Goal: Check status: Check status

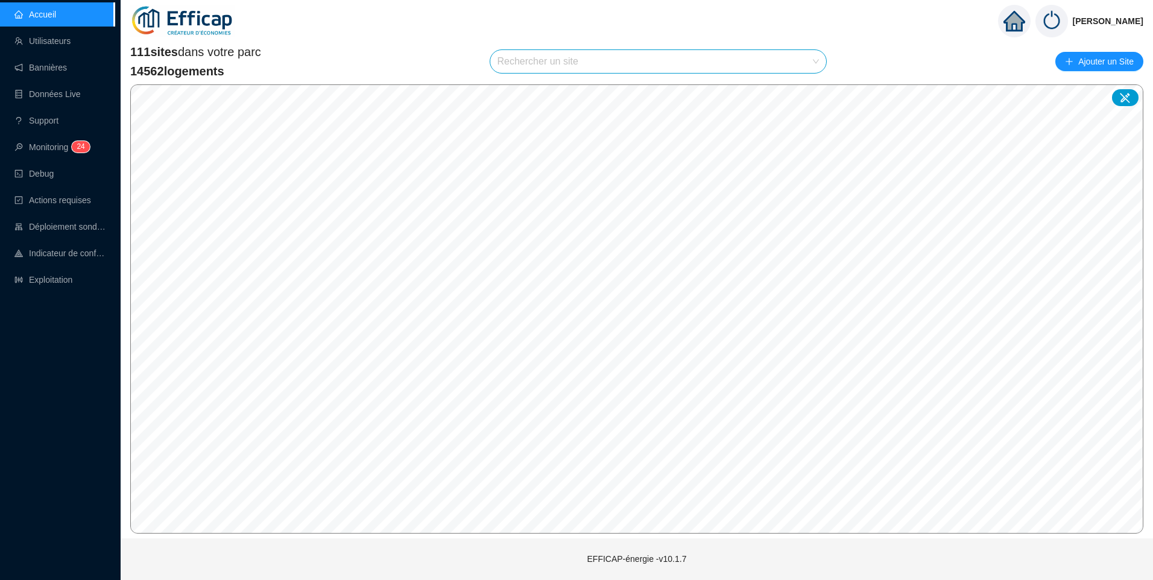
click at [546, 70] on input "search" at bounding box center [652, 61] width 311 height 23
type input "jave"
click at [805, 94] on icon at bounding box center [805, 90] width 8 height 8
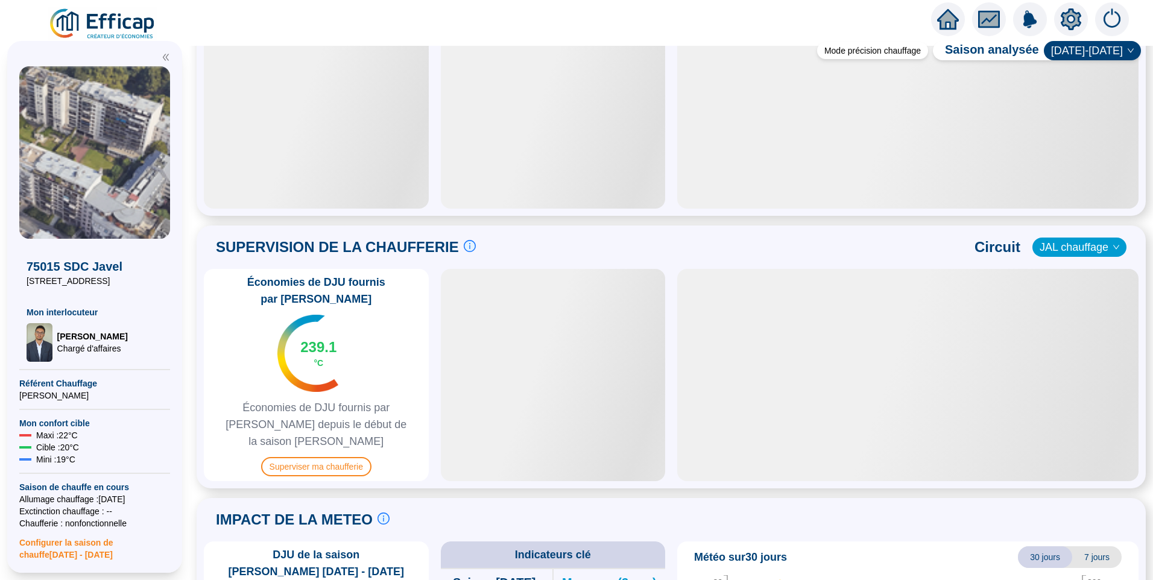
scroll to position [600, 0]
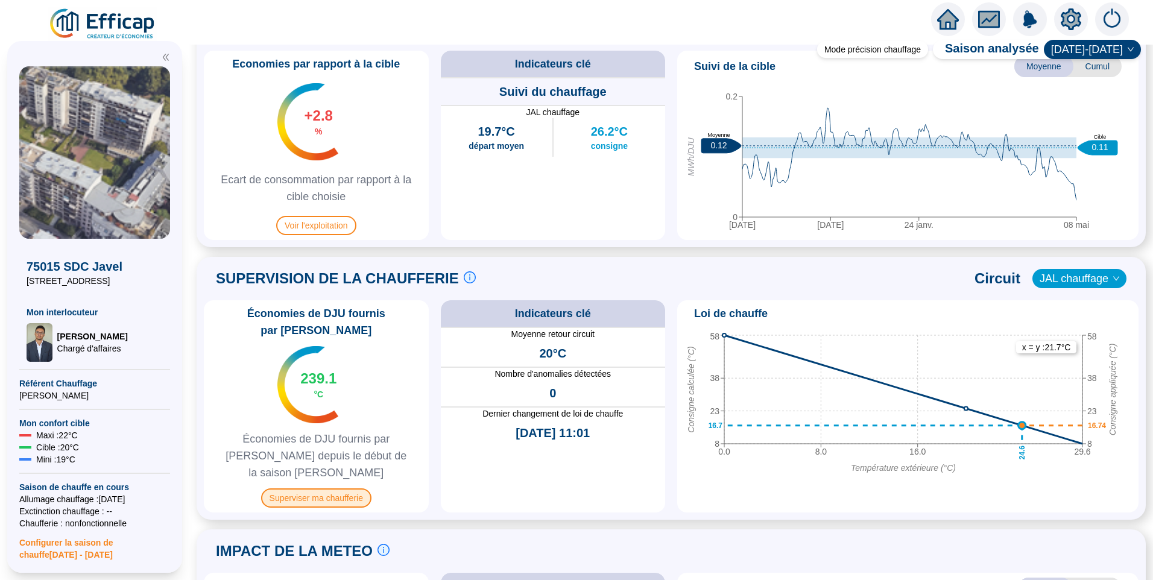
click at [343, 488] on span "Superviser ma chaufferie" at bounding box center [316, 497] width 110 height 19
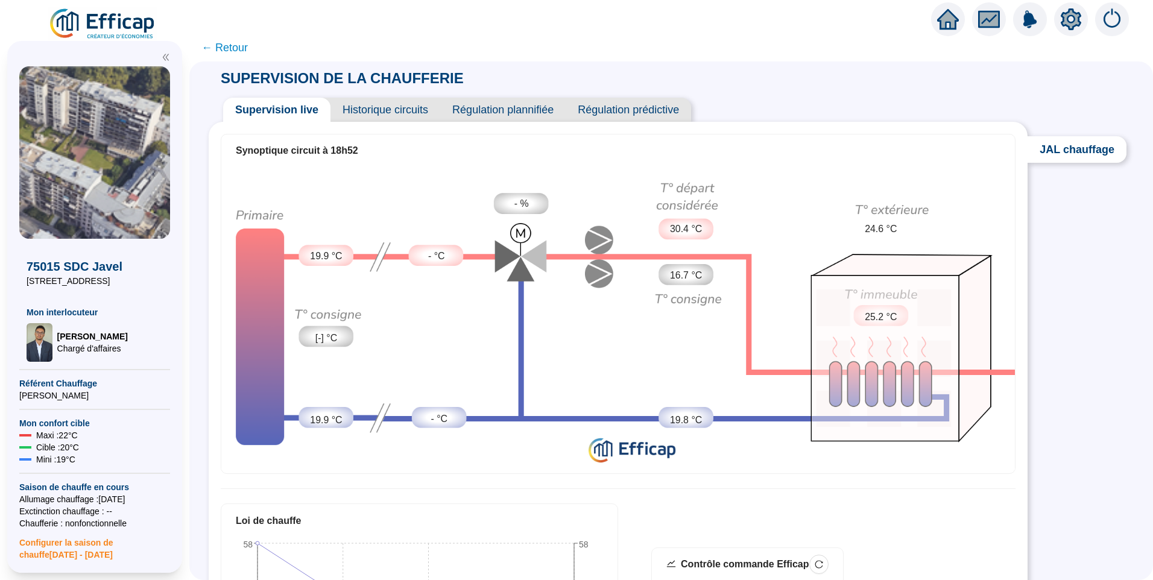
click at [244, 51] on span "← Retour" at bounding box center [224, 47] width 46 height 17
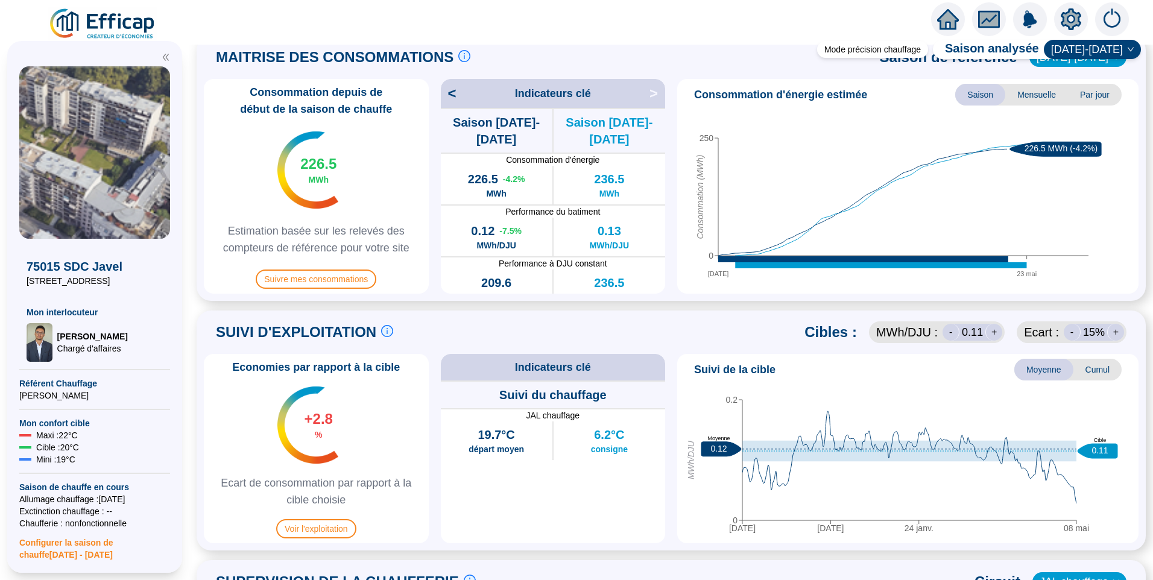
scroll to position [362, 0]
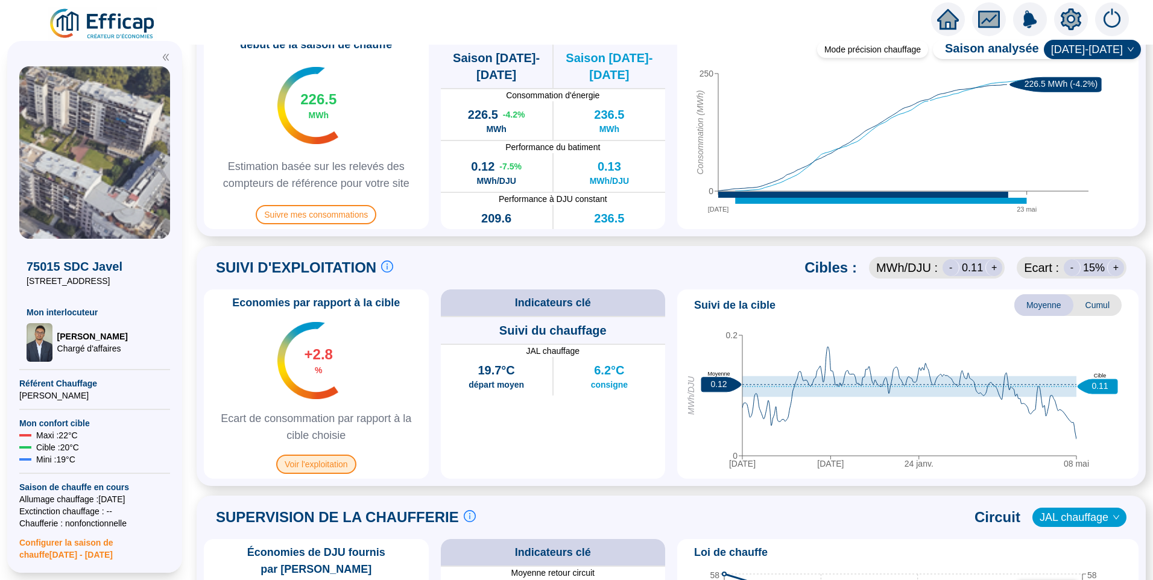
click at [291, 468] on span "Voir l'exploitation" at bounding box center [316, 464] width 80 height 19
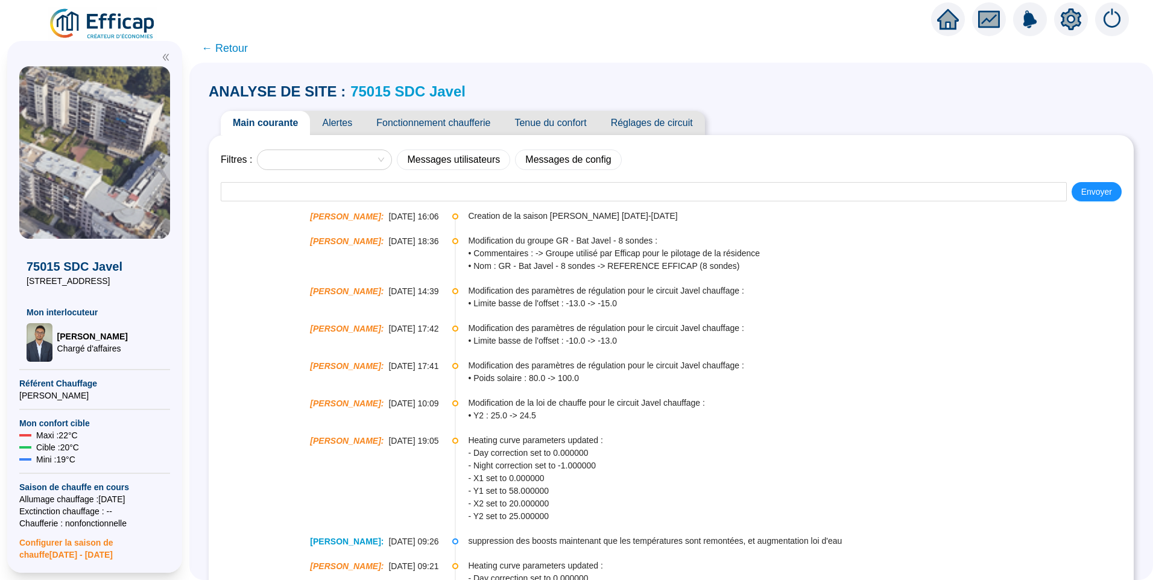
click at [442, 121] on span "Fonctionnement chaufferie" at bounding box center [433, 123] width 138 height 24
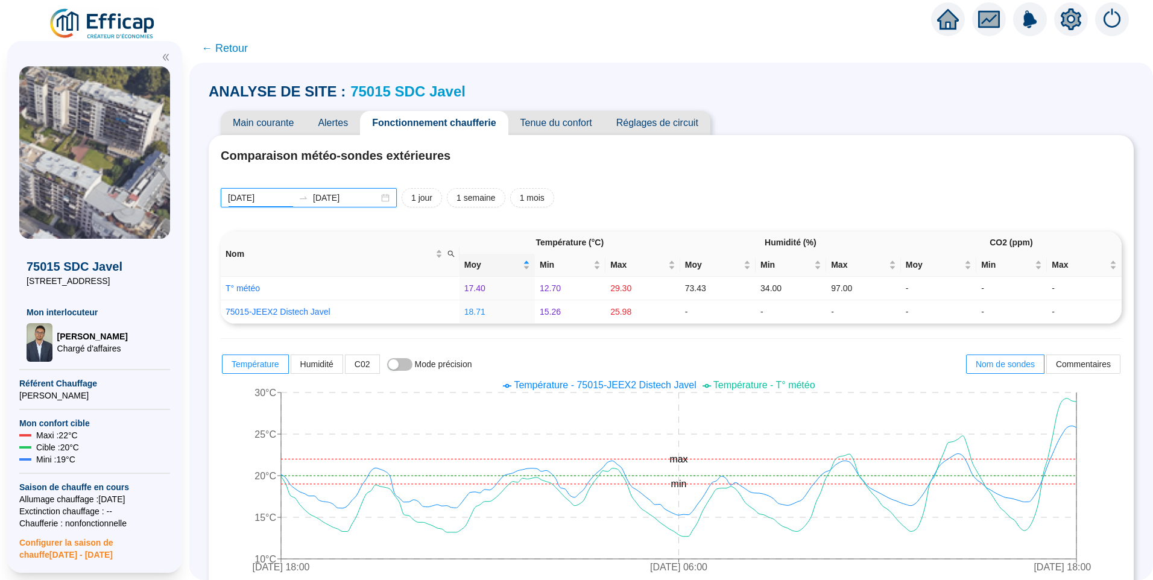
click at [280, 203] on input "[DATE]" at bounding box center [261, 198] width 66 height 13
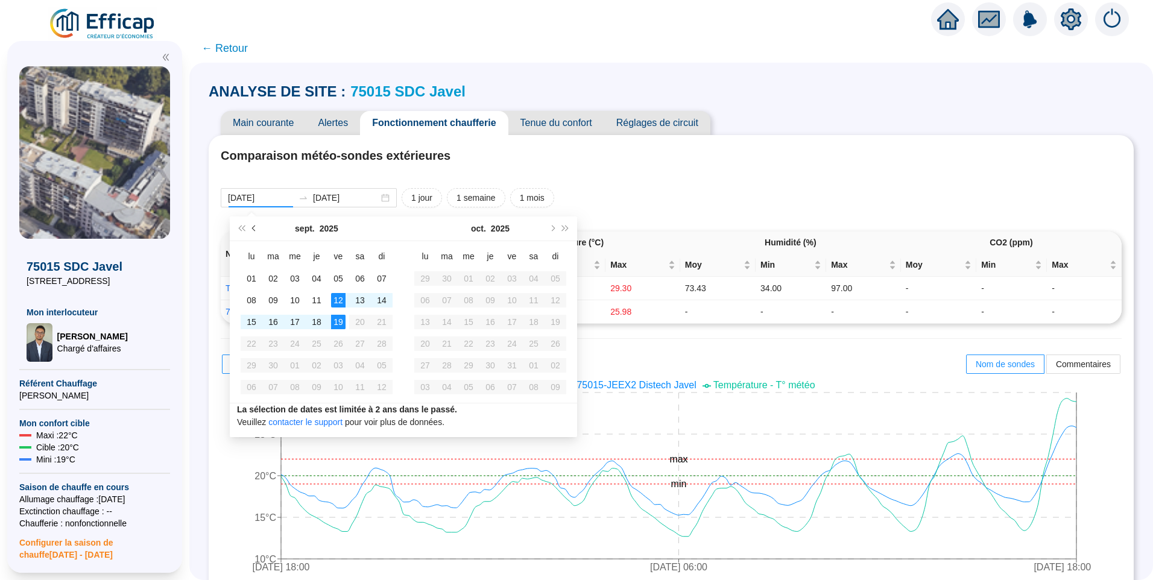
click at [259, 231] on button "Mois précédent (PageUp)" at bounding box center [254, 228] width 13 height 24
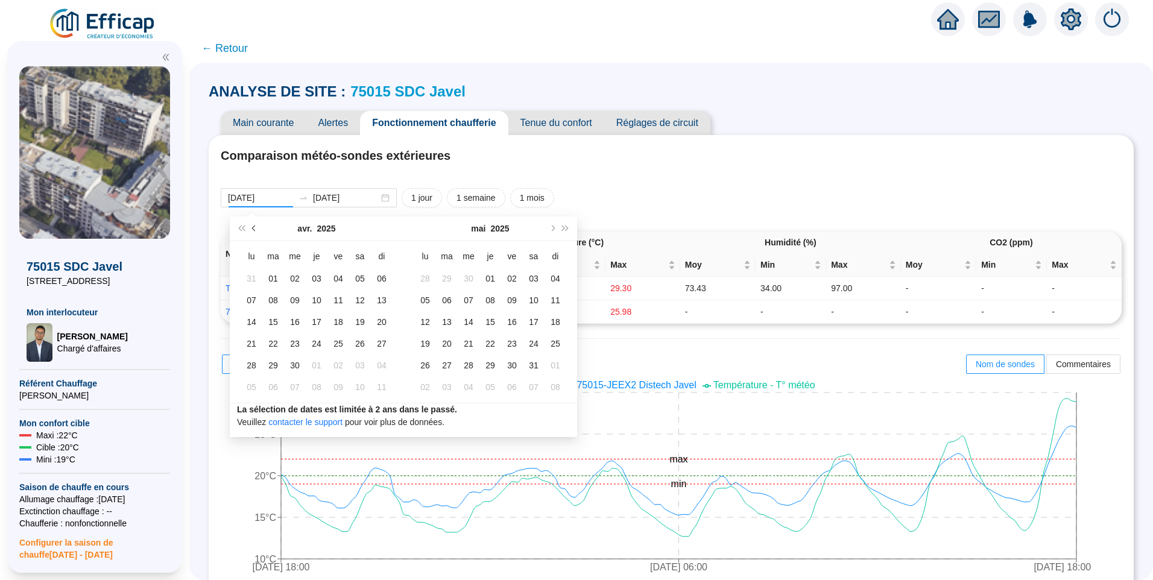
click at [259, 231] on button "Mois précédent (PageUp)" at bounding box center [254, 228] width 13 height 24
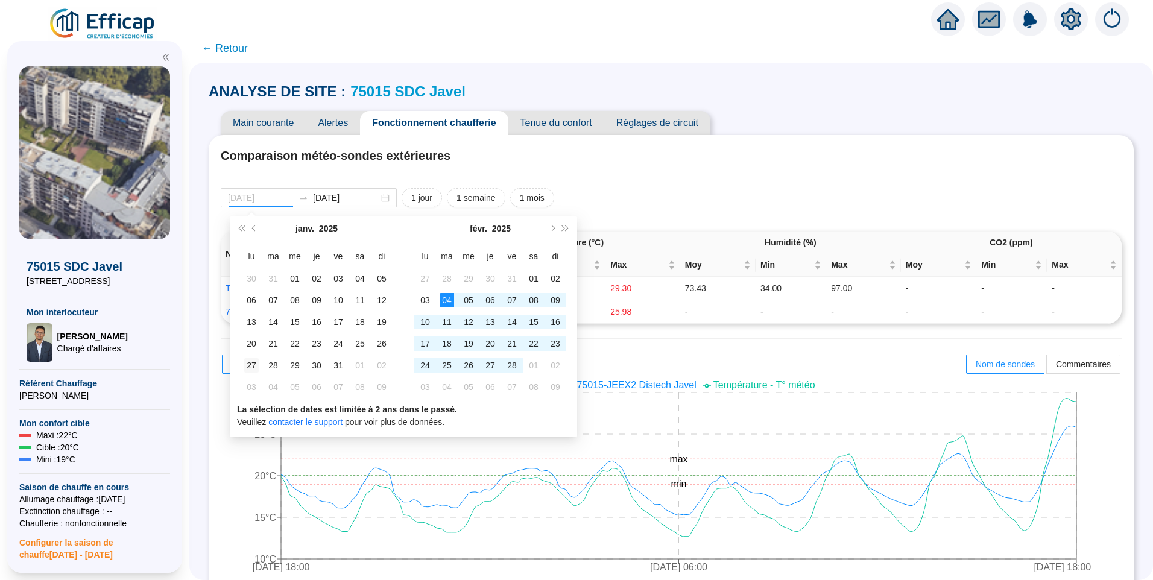
type input "[DATE]"
click at [254, 370] on div "27" at bounding box center [251, 365] width 14 height 14
click at [556, 228] on button "Mois suivant (PageDown)" at bounding box center [551, 228] width 13 height 24
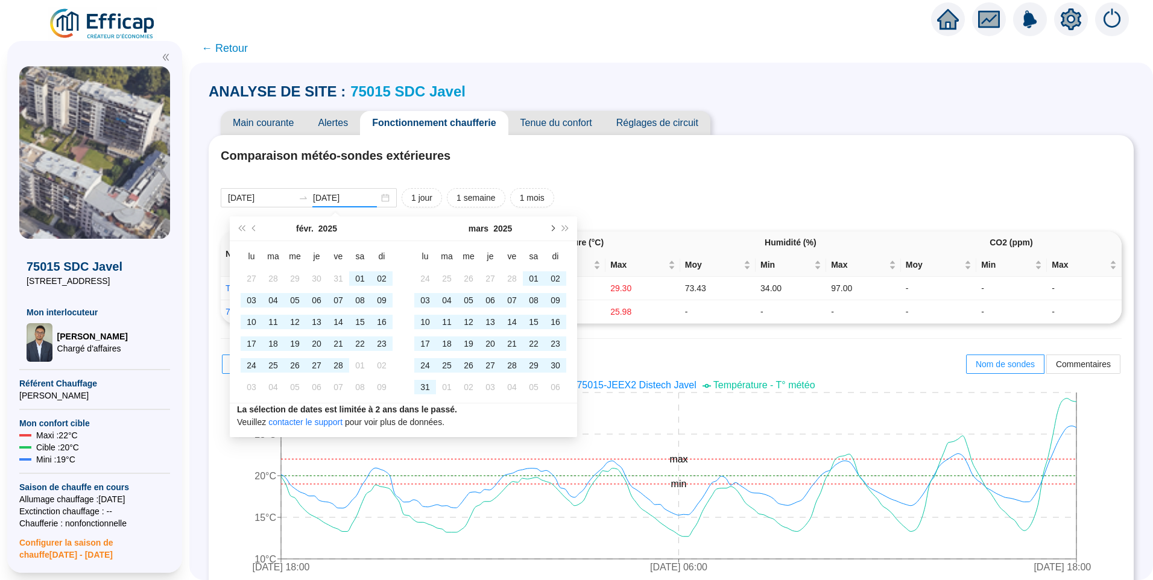
click at [556, 228] on button "Mois suivant (PageDown)" at bounding box center [551, 228] width 13 height 24
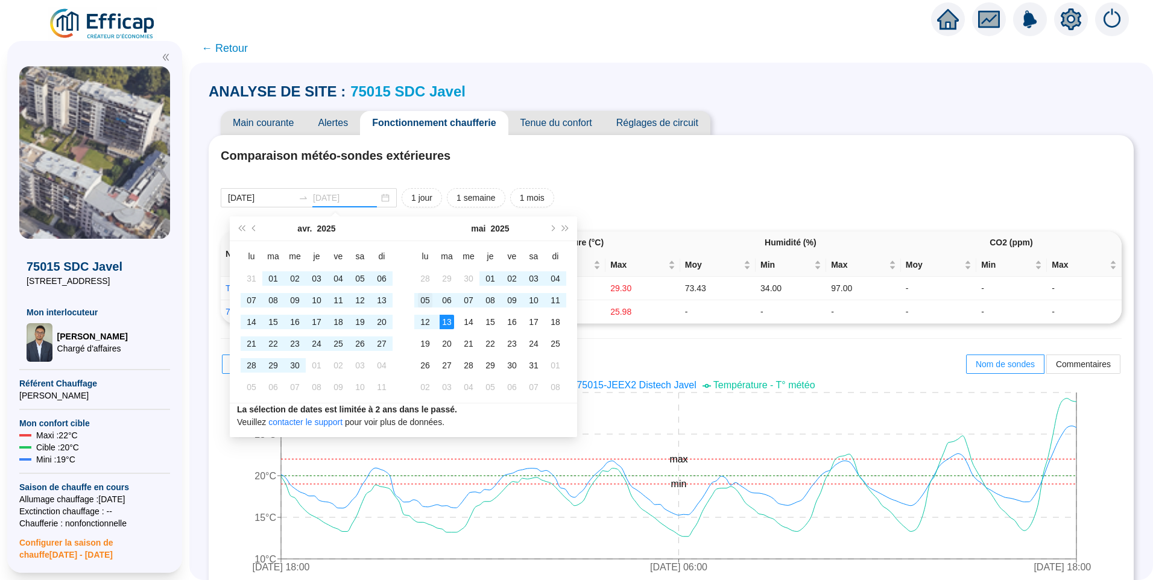
type input "[DATE]"
click at [426, 304] on div "05" at bounding box center [425, 300] width 14 height 14
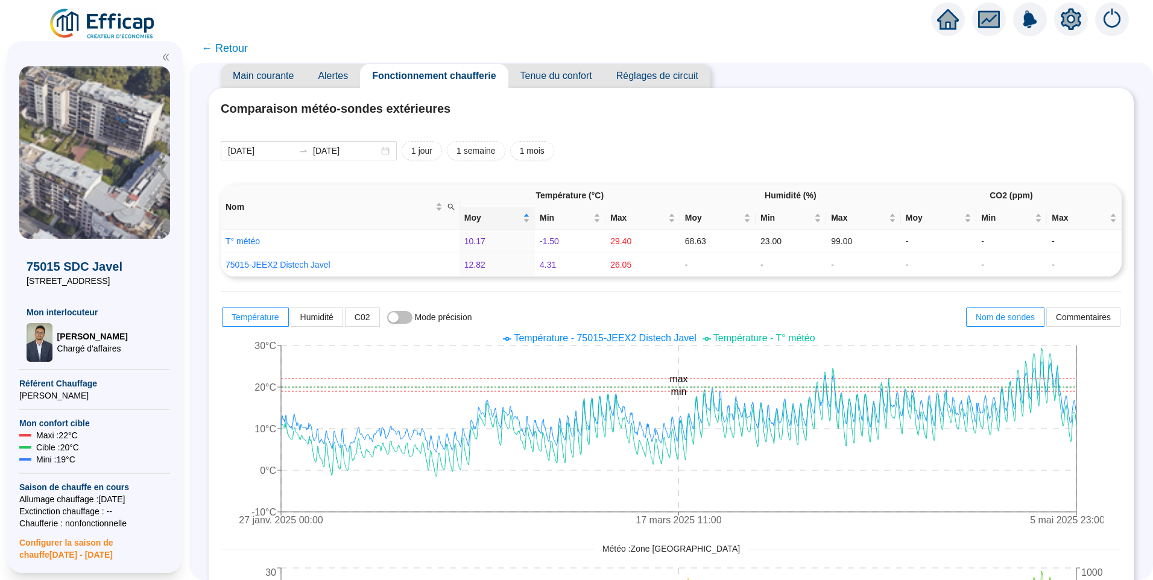
scroll to position [60, 0]
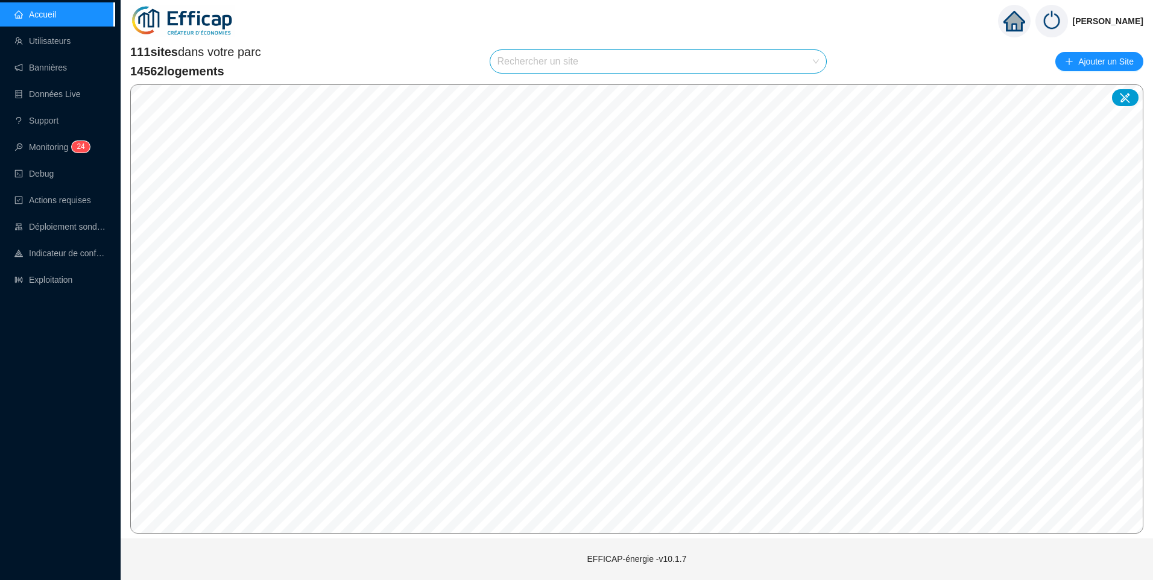
click at [590, 67] on input "search" at bounding box center [652, 61] width 311 height 23
type input "v"
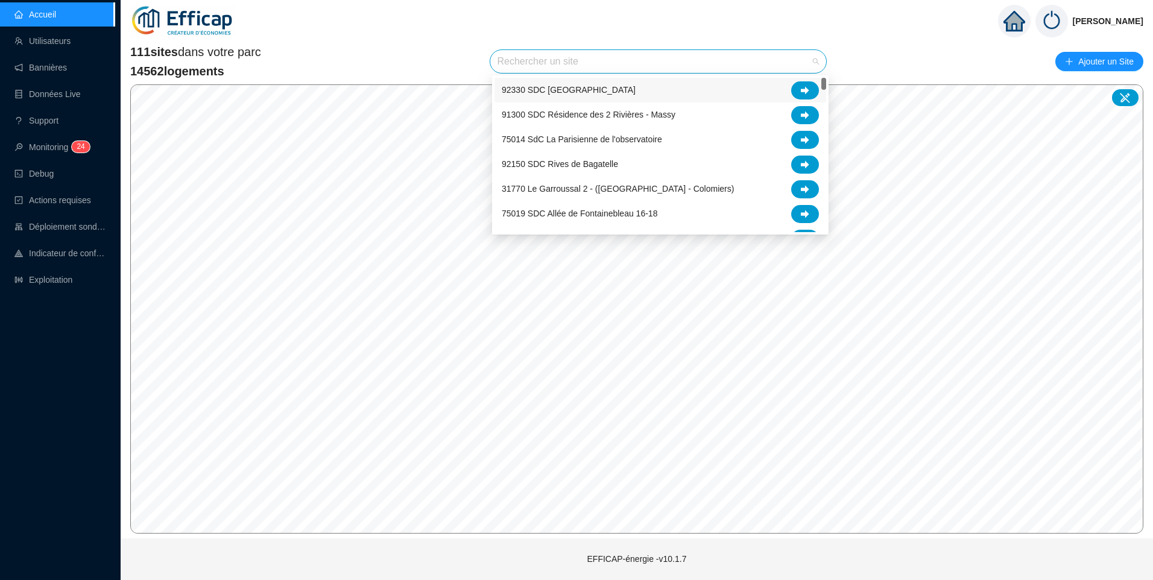
click at [597, 63] on input "search" at bounding box center [652, 61] width 311 height 23
type input "A"
type input "era"
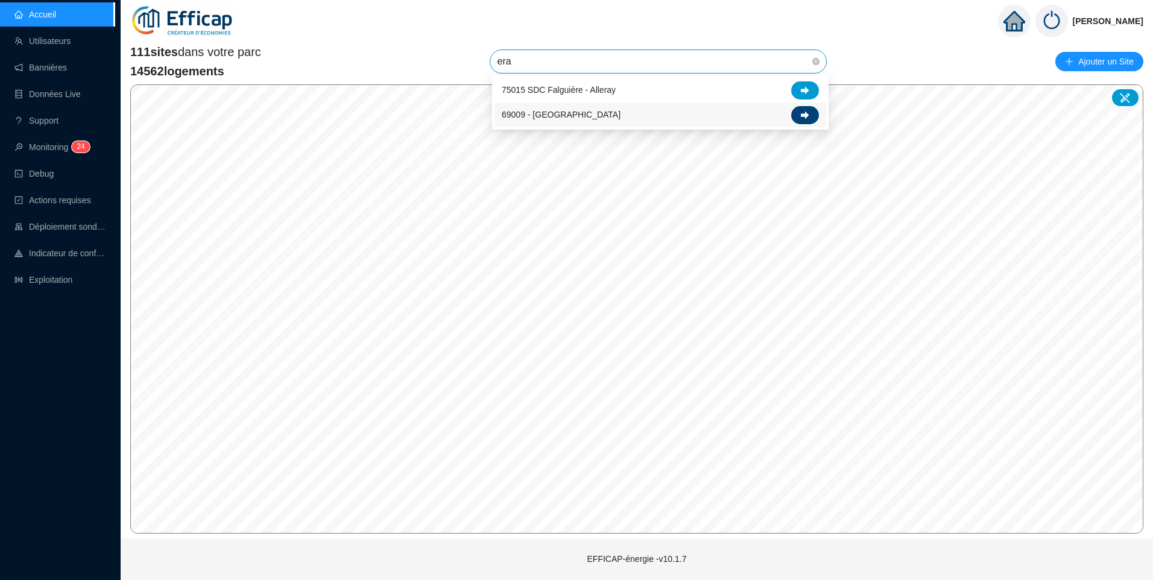
click at [799, 115] on div at bounding box center [805, 115] width 28 height 18
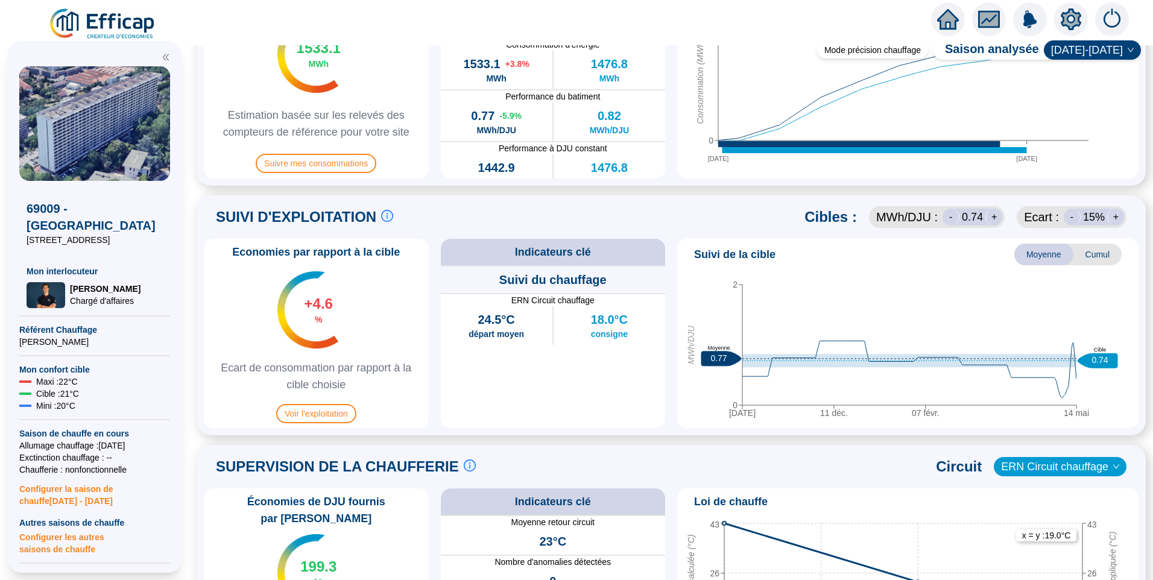
scroll to position [422, 0]
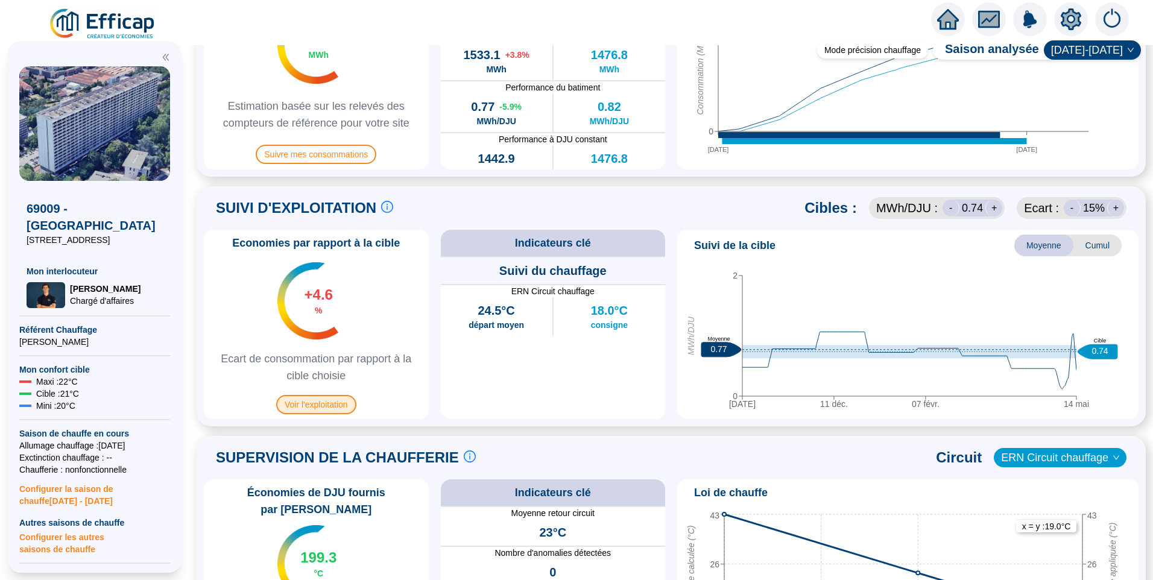
click at [342, 409] on span "Voir l'exploitation" at bounding box center [316, 404] width 80 height 19
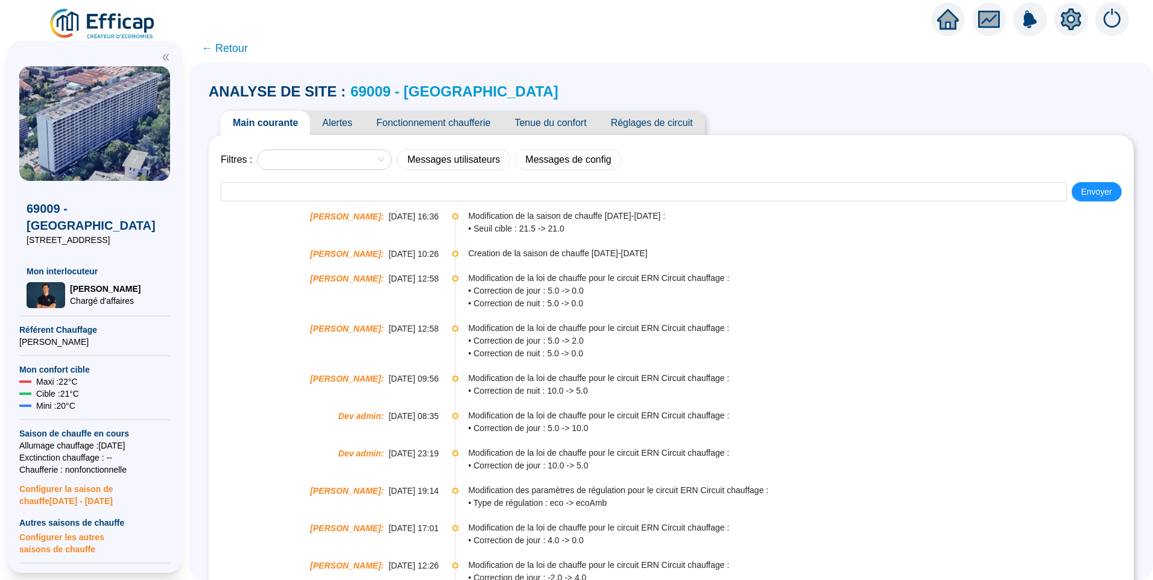
click at [451, 123] on span "Fonctionnement chaufferie" at bounding box center [433, 123] width 138 height 24
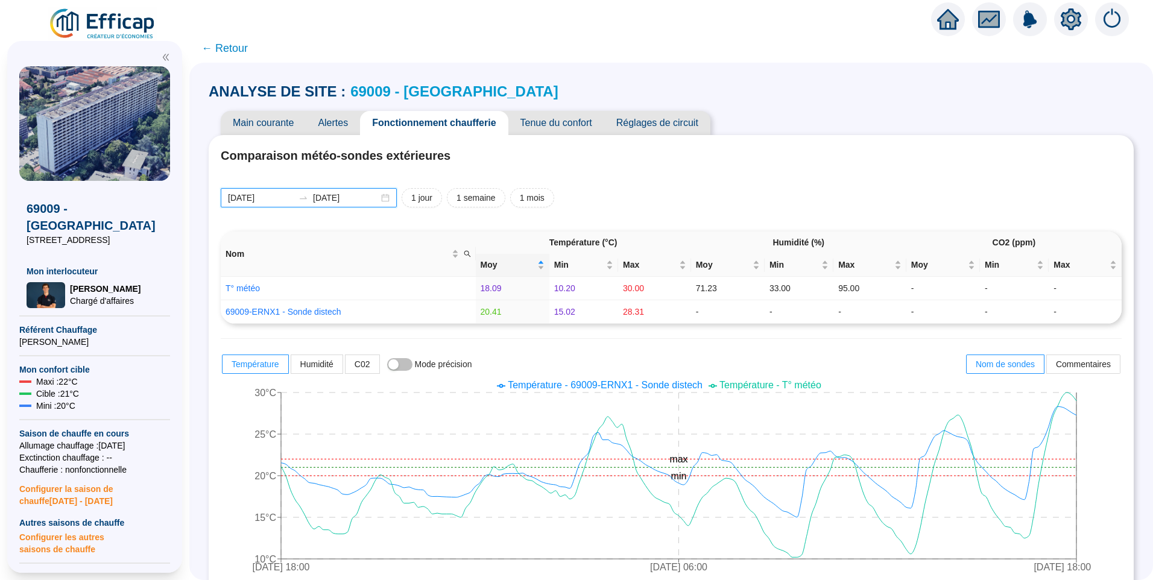
click at [285, 197] on input "[DATE]" at bounding box center [261, 198] width 66 height 13
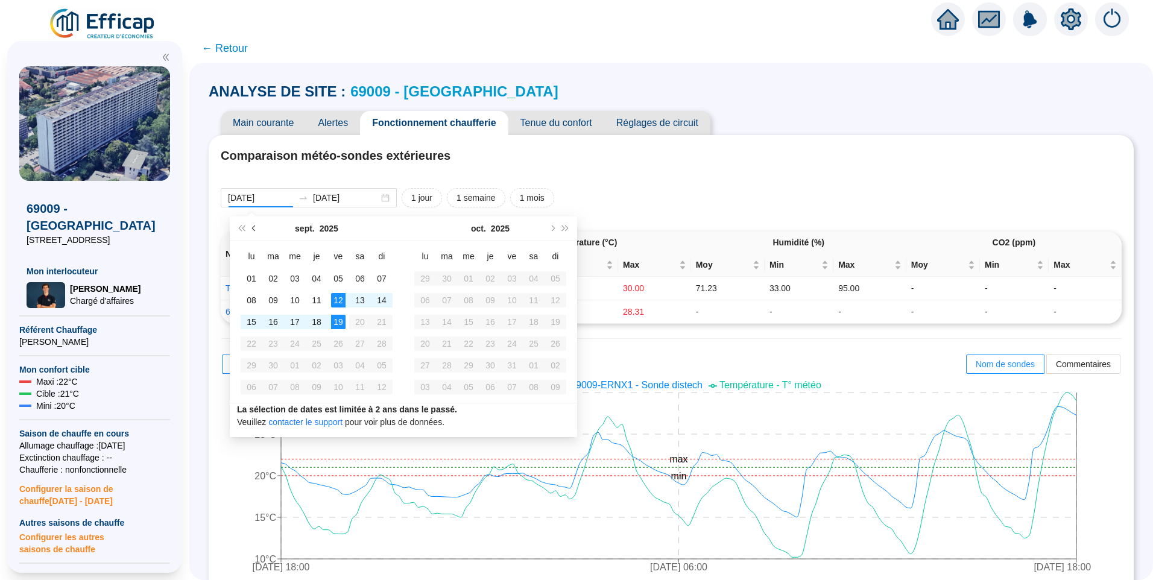
click at [258, 225] on button "Mois précédent (PageUp)" at bounding box center [254, 228] width 13 height 24
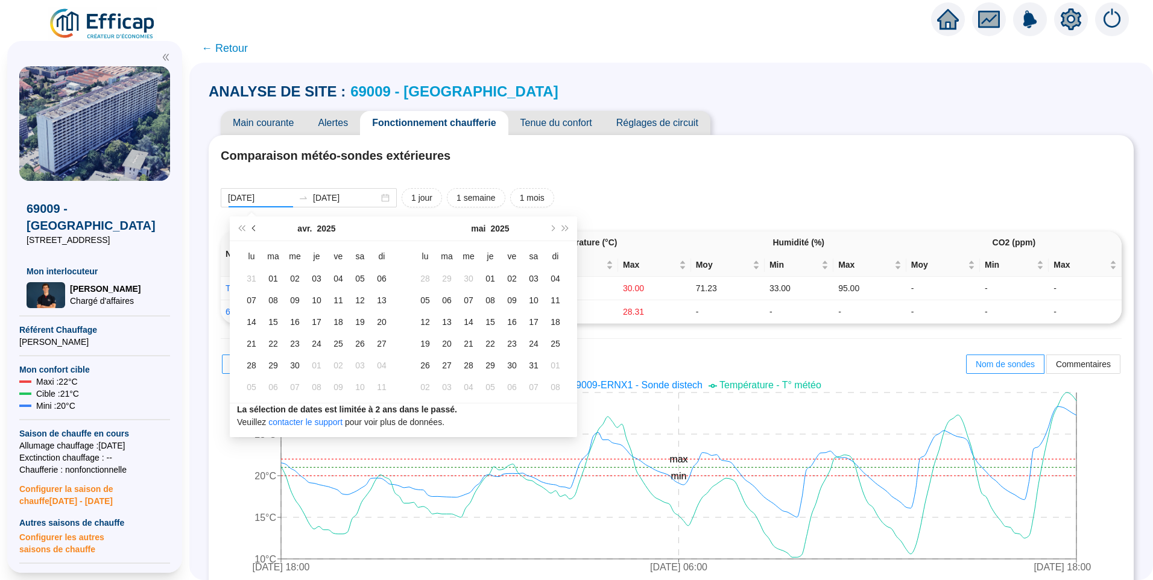
click at [258, 225] on button "Mois précédent (PageUp)" at bounding box center [254, 228] width 13 height 24
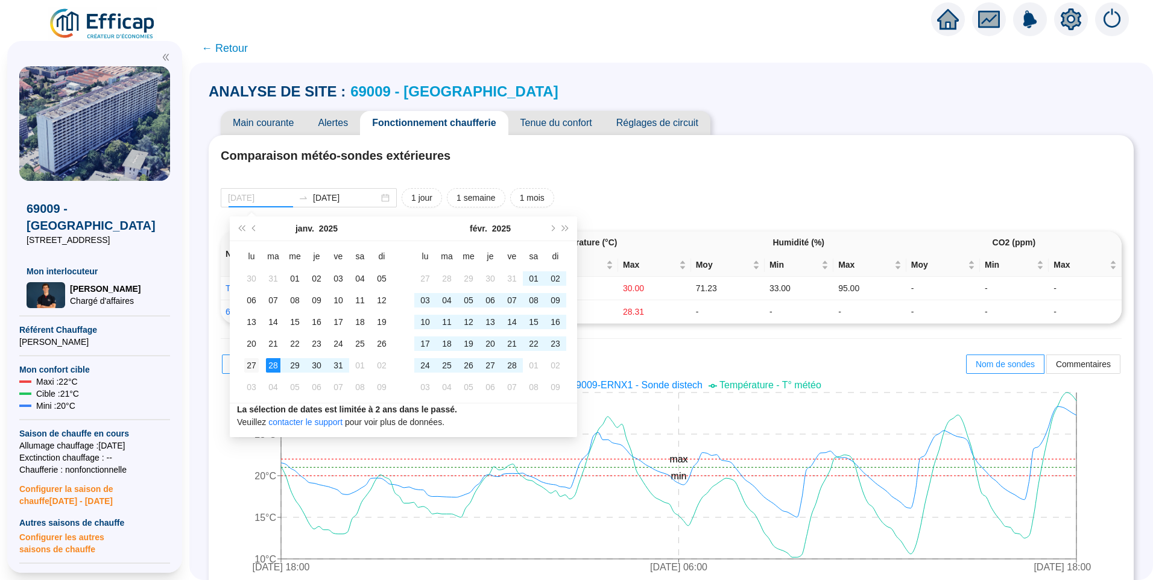
type input "[DATE]"
click at [249, 373] on td "27" at bounding box center [252, 365] width 22 height 22
click at [553, 228] on span "Mois suivant (PageDown)" at bounding box center [552, 228] width 6 height 6
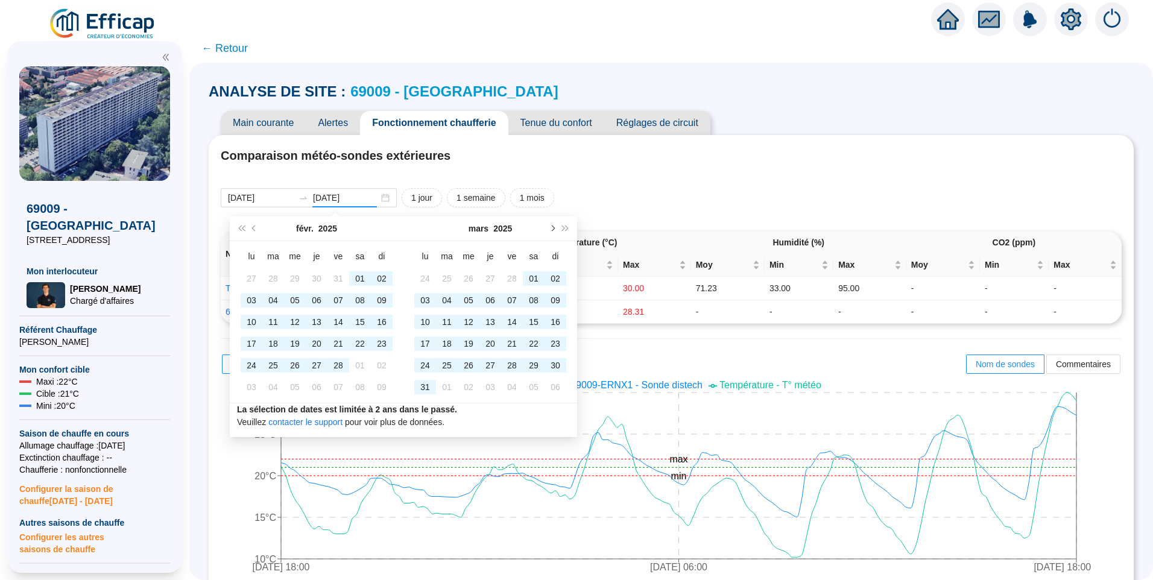
click at [553, 228] on span "Mois suivant (PageDown)" at bounding box center [552, 228] width 6 height 6
type input "2025-05-12"
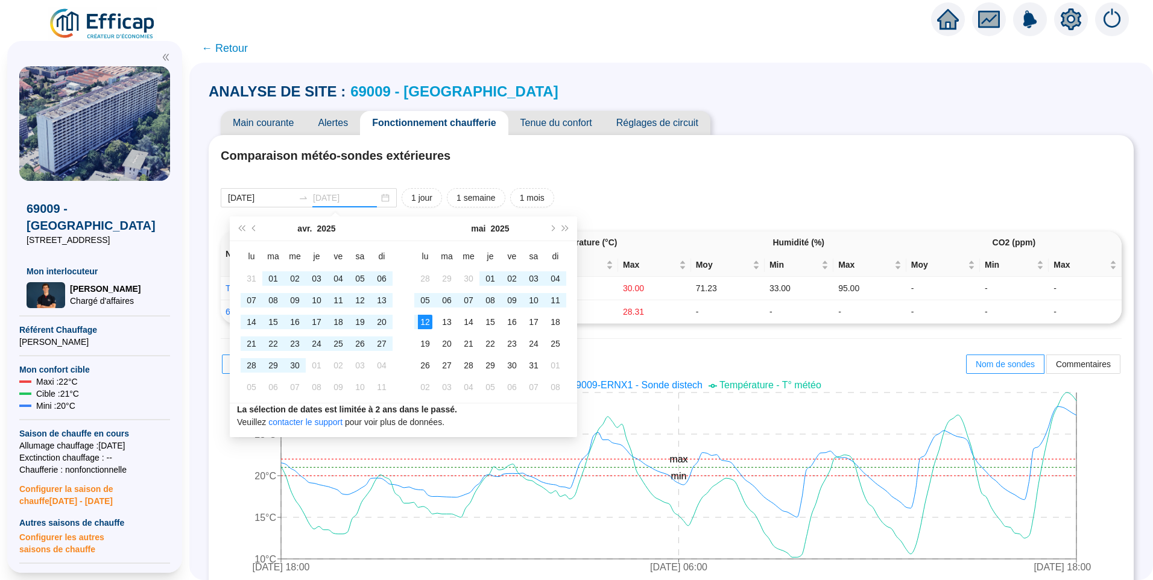
click at [421, 321] on div "12" at bounding box center [425, 322] width 14 height 14
